Goal: Navigation & Orientation: Find specific page/section

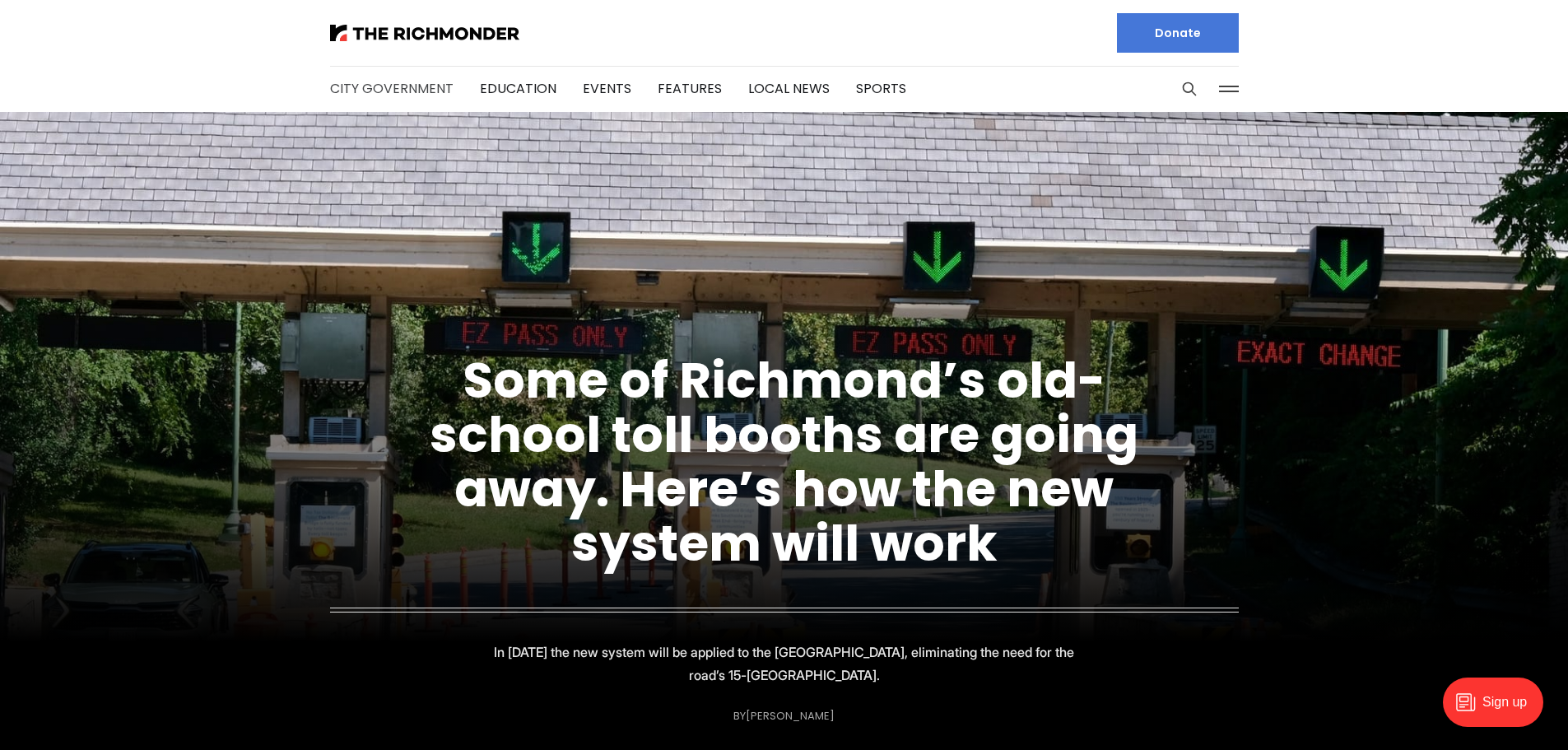
click at [366, 92] on link "City Government" at bounding box center [391, 88] width 124 height 19
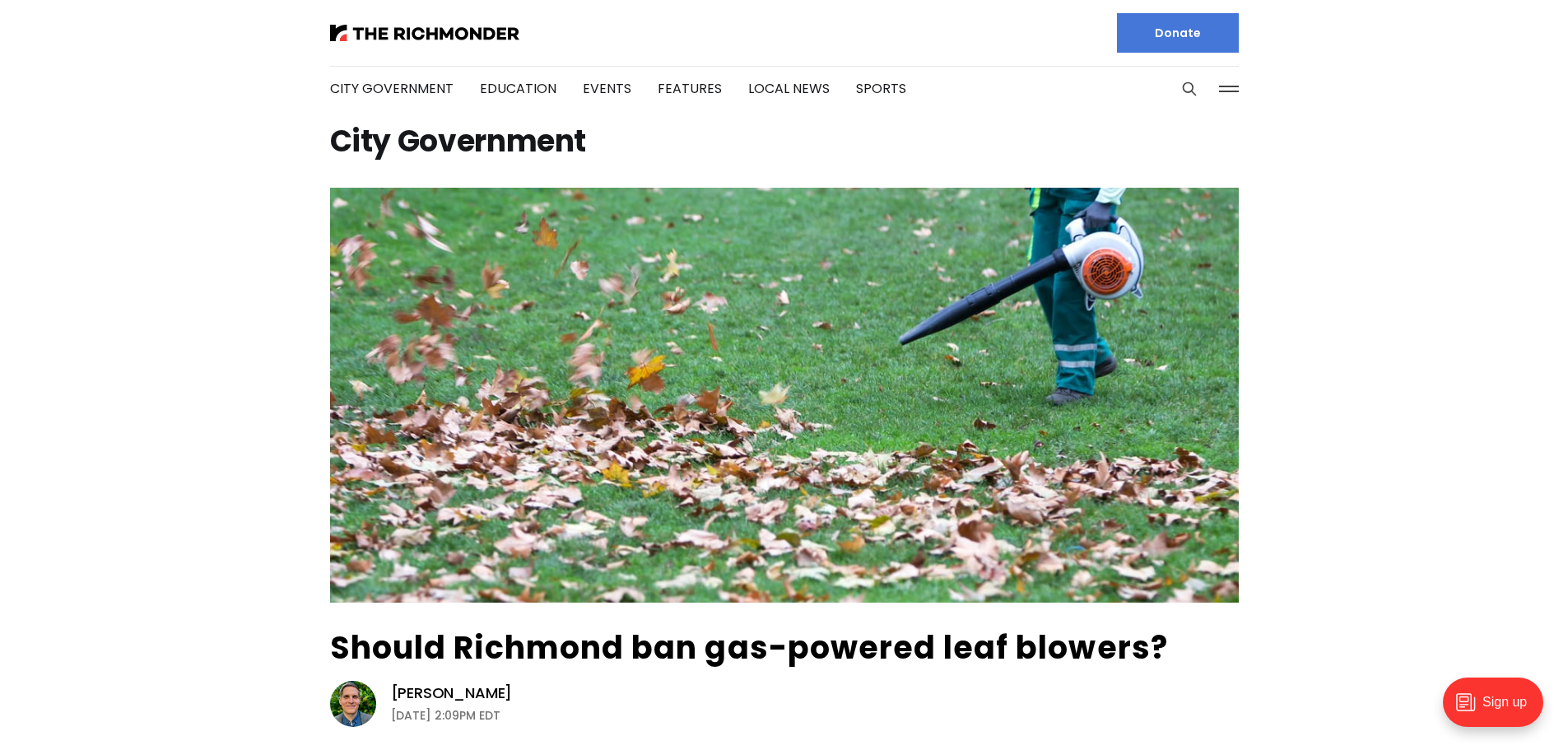
click at [856, 76] on li "Sports" at bounding box center [881, 89] width 50 height 89
click at [872, 95] on link "Sports" at bounding box center [881, 88] width 50 height 19
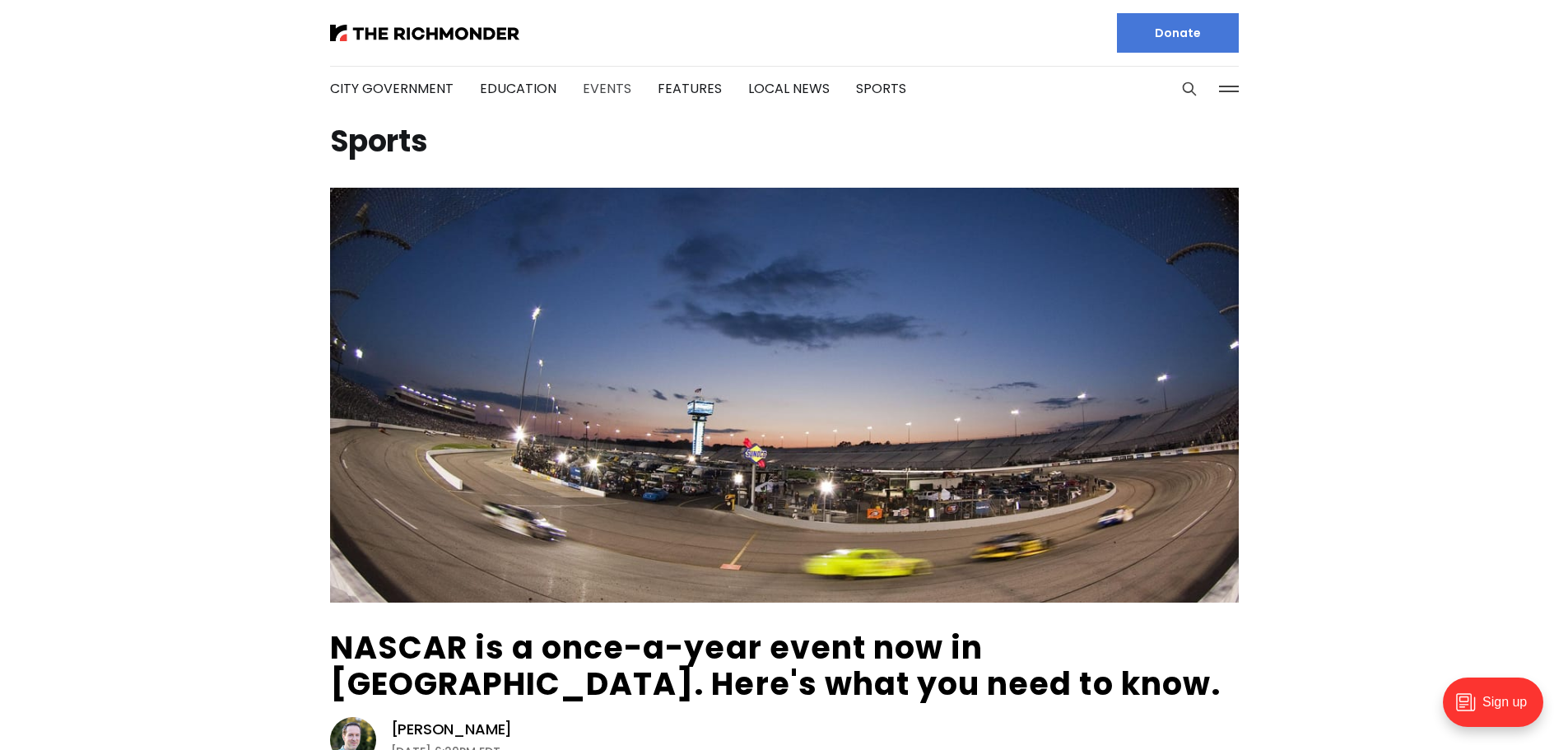
click at [582, 83] on link "Events" at bounding box center [607, 88] width 49 height 19
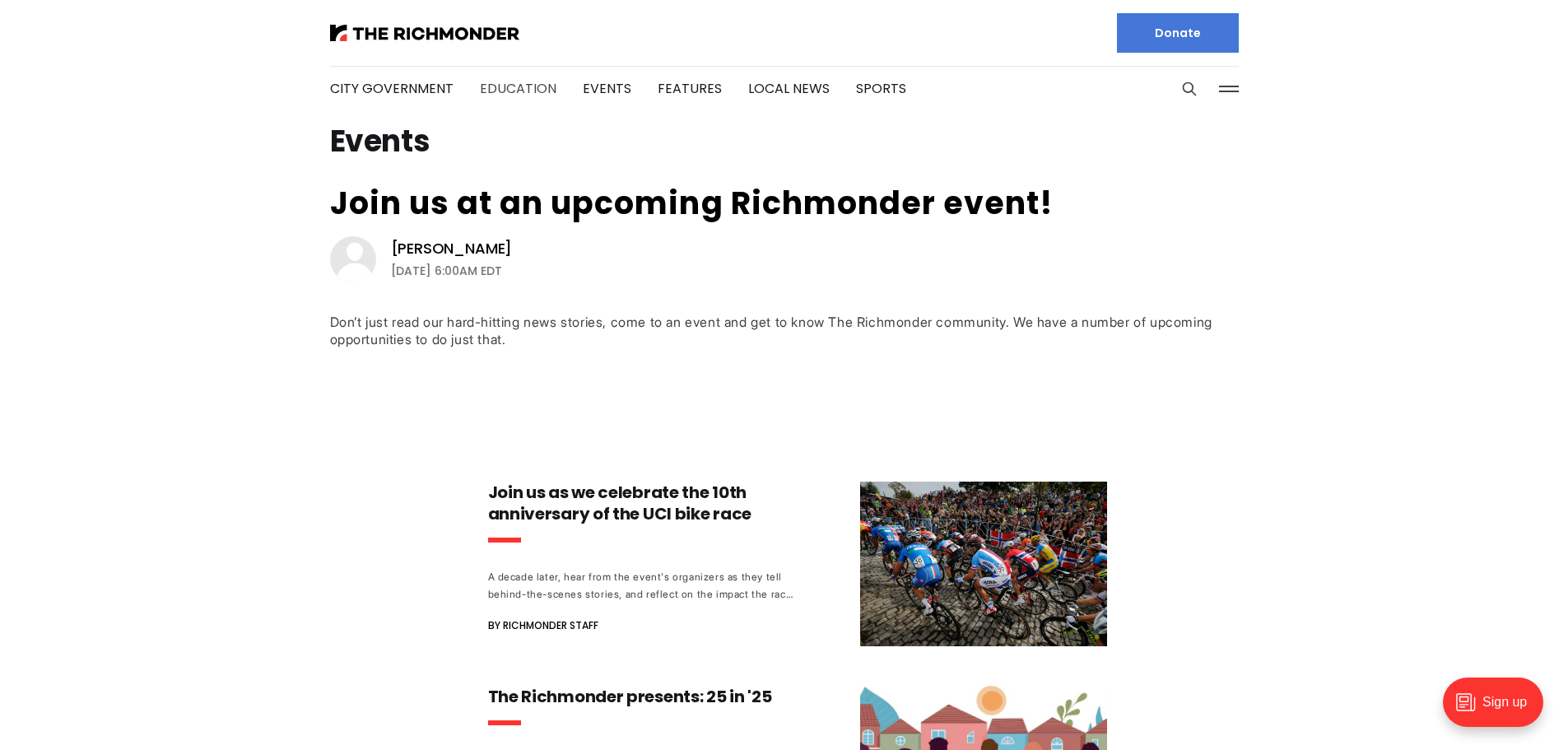
click at [493, 91] on link "Education" at bounding box center [518, 88] width 76 height 19
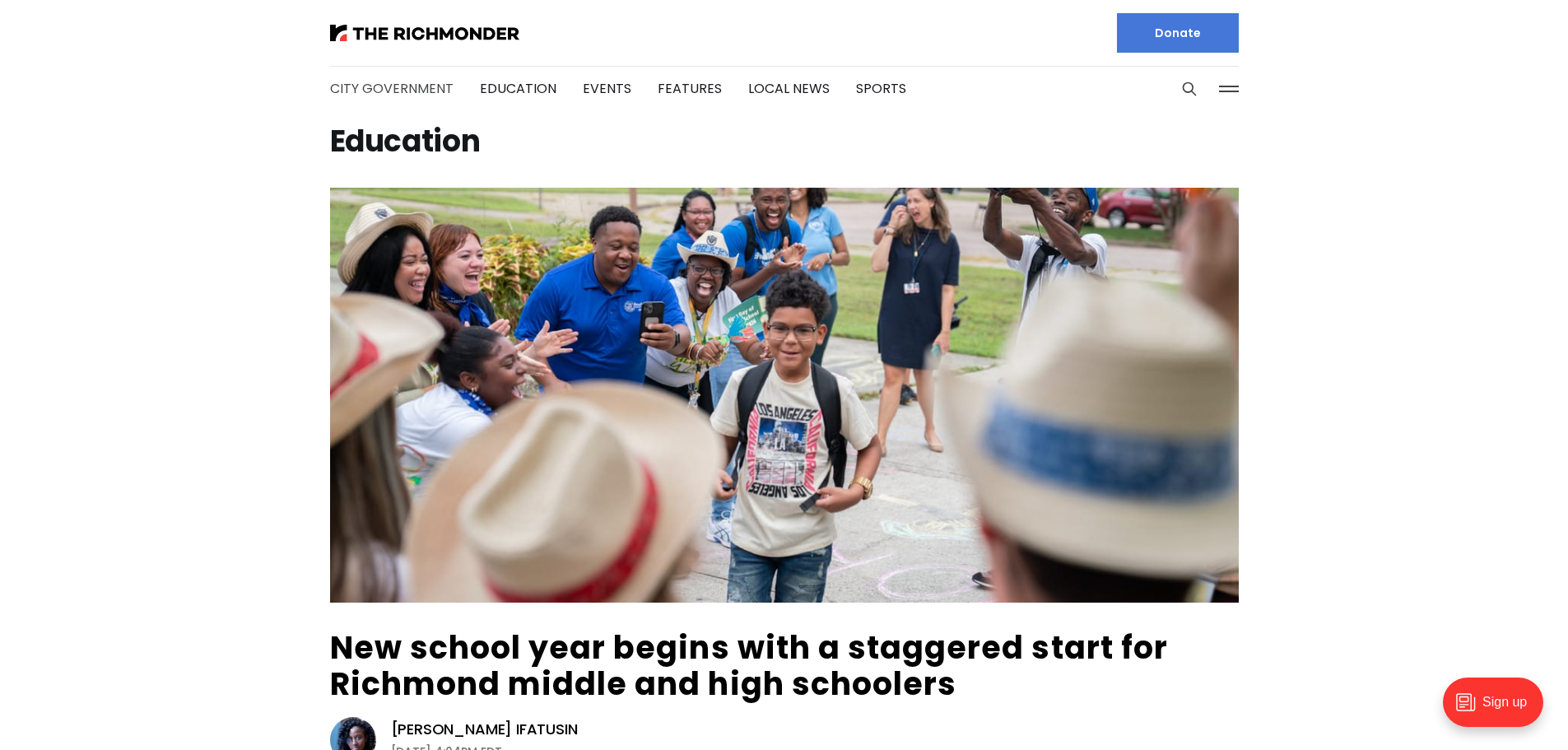
click at [368, 84] on link "City Government" at bounding box center [391, 88] width 124 height 19
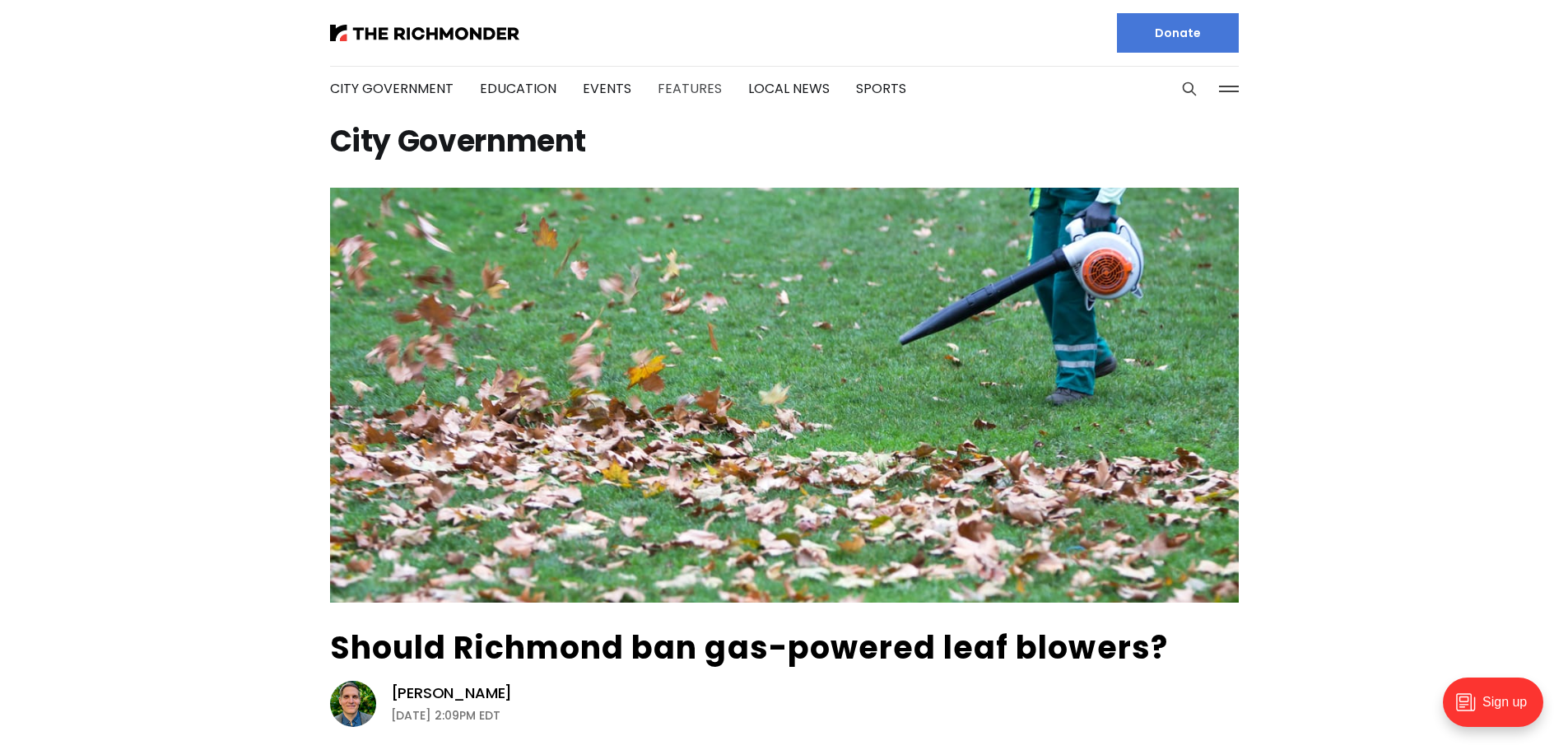
click at [680, 85] on link "Features" at bounding box center [689, 88] width 64 height 19
